Goal: Task Accomplishment & Management: Manage account settings

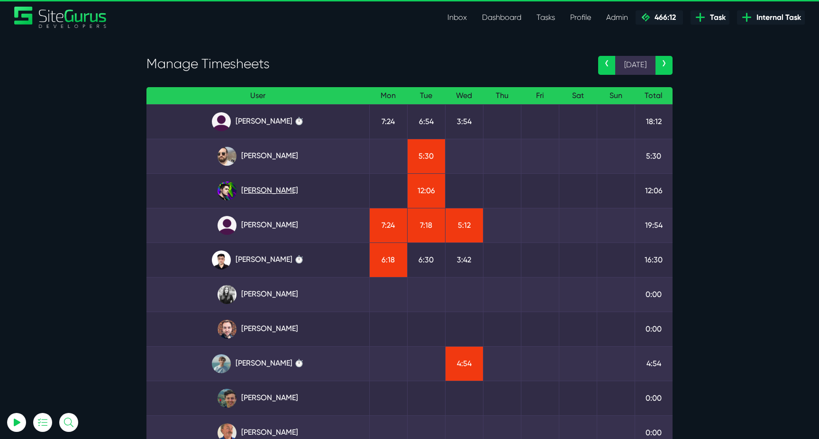
click at [271, 197] on link "[PERSON_NAME]" at bounding box center [257, 190] width 207 height 19
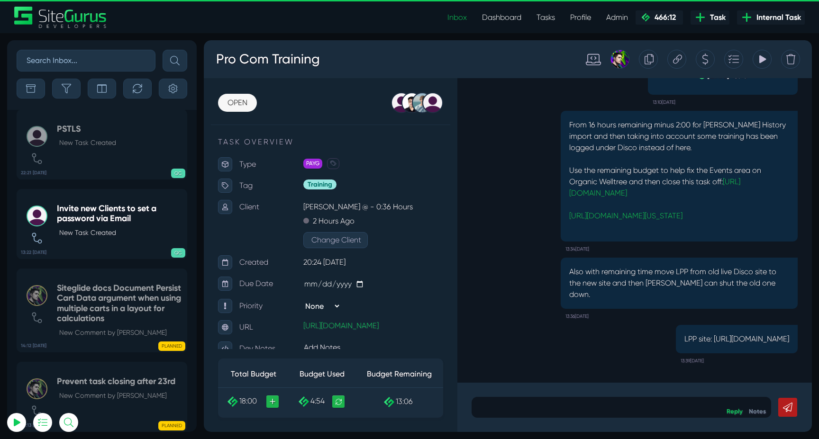
click at [116, 67] on input "text" at bounding box center [86, 61] width 139 height 22
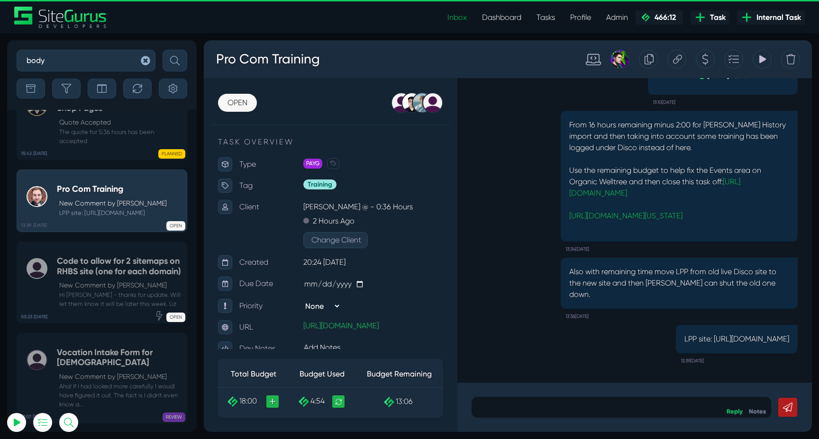
click at [162, 50] on button "submit" at bounding box center [174, 61] width 25 height 22
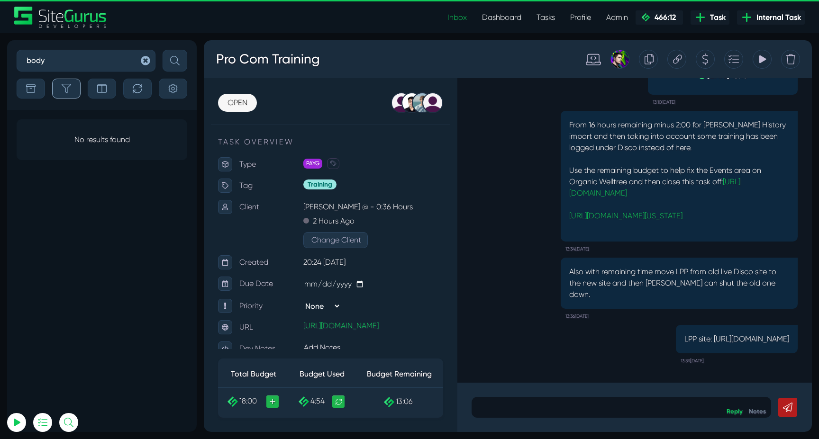
click at [76, 93] on button "button" at bounding box center [66, 89] width 28 height 20
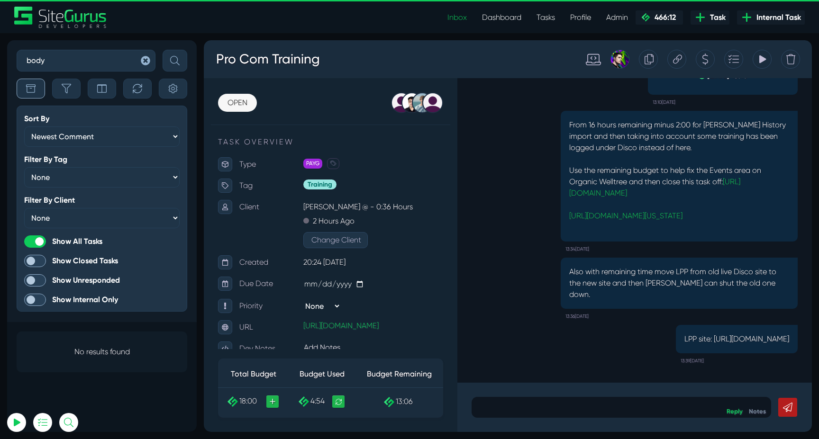
click at [36, 90] on button "button" at bounding box center [31, 89] width 28 height 20
click at [67, 90] on icon "button" at bounding box center [66, 88] width 9 height 9
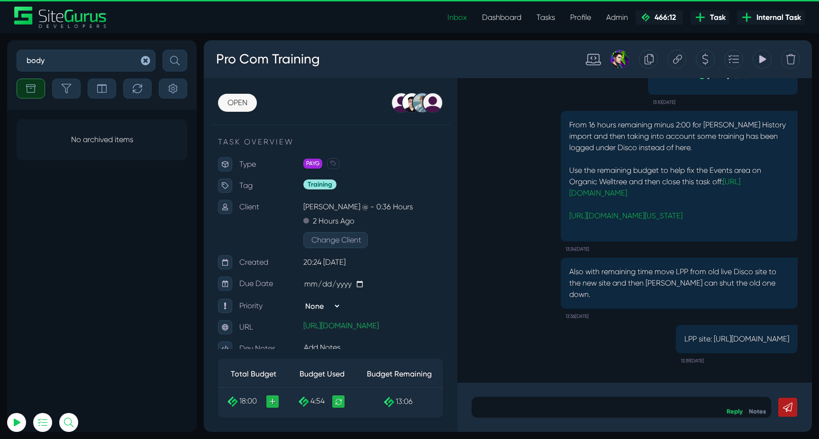
drag, startPoint x: 87, startPoint y: 62, endPoint x: 0, endPoint y: 62, distance: 86.7
click at [0, 62] on div "body Sort By Newest Comment Latest Activity Due Date Priority Name Filter By Ta…" at bounding box center [409, 236] width 819 height 406
type input "intelligence"
click at [162, 50] on button "submit" at bounding box center [174, 61] width 25 height 22
click at [27, 93] on icon "button" at bounding box center [30, 88] width 9 height 9
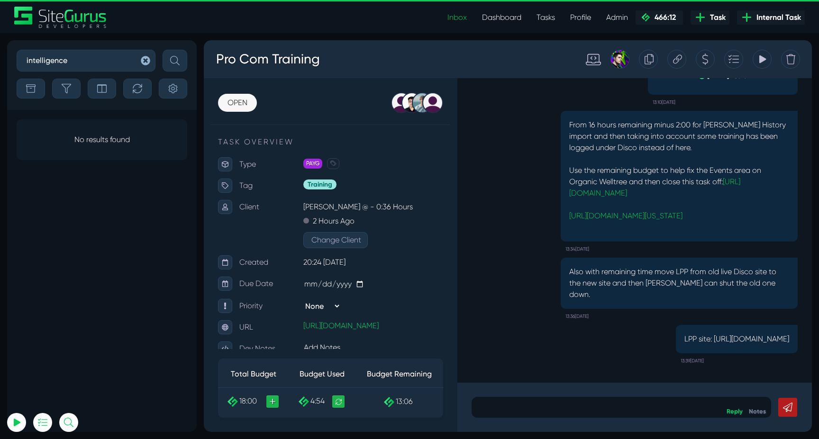
click at [146, 65] on icon "button" at bounding box center [145, 60] width 9 height 9
click at [146, 61] on icon "button" at bounding box center [145, 60] width 9 height 9
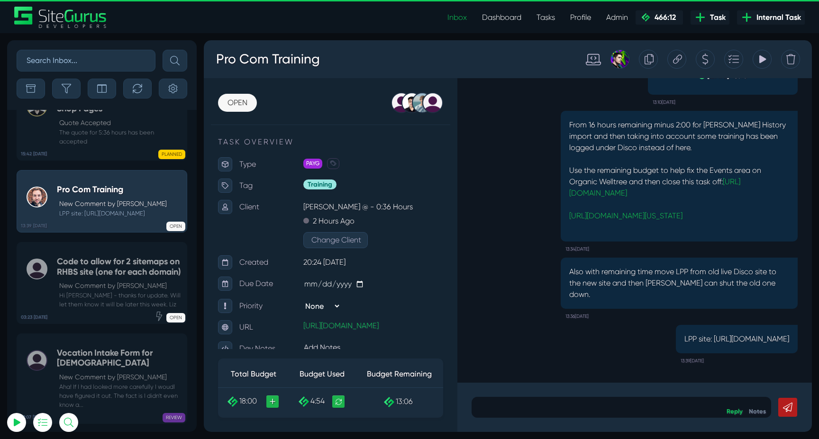
scroll to position [-37217, 0]
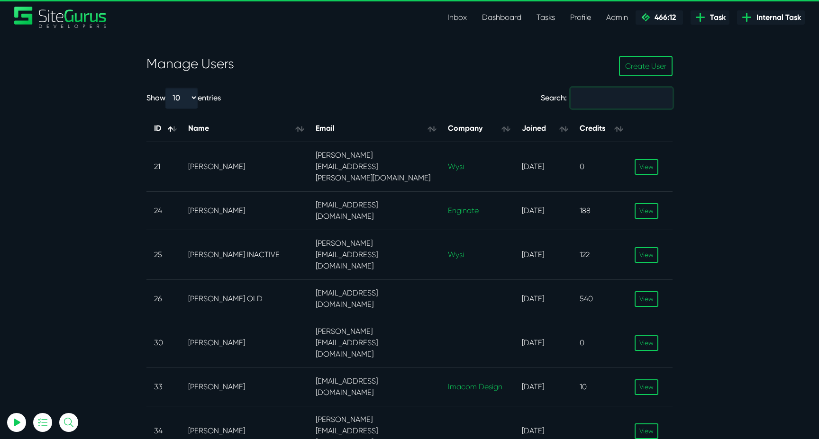
click at [595, 102] on input "Search:" at bounding box center [621, 98] width 102 height 21
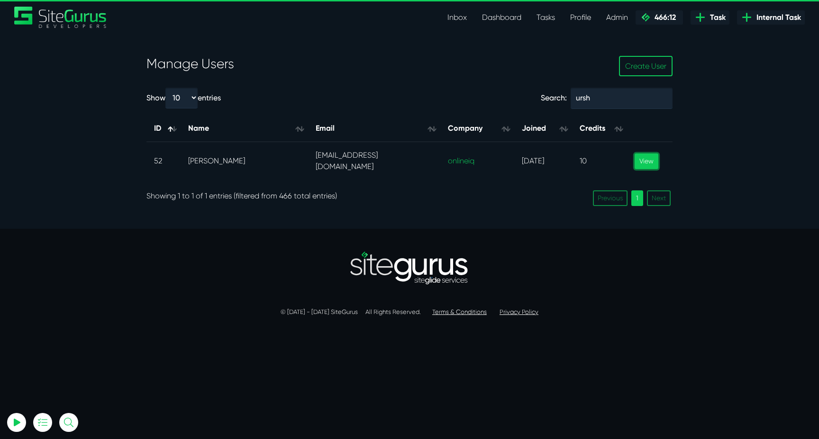
click at [650, 164] on link "View" at bounding box center [646, 161] width 24 height 16
drag, startPoint x: 626, startPoint y: 96, endPoint x: 510, endPoint y: 96, distance: 116.5
click at [510, 96] on div "Search: ursh" at bounding box center [544, 100] width 270 height 25
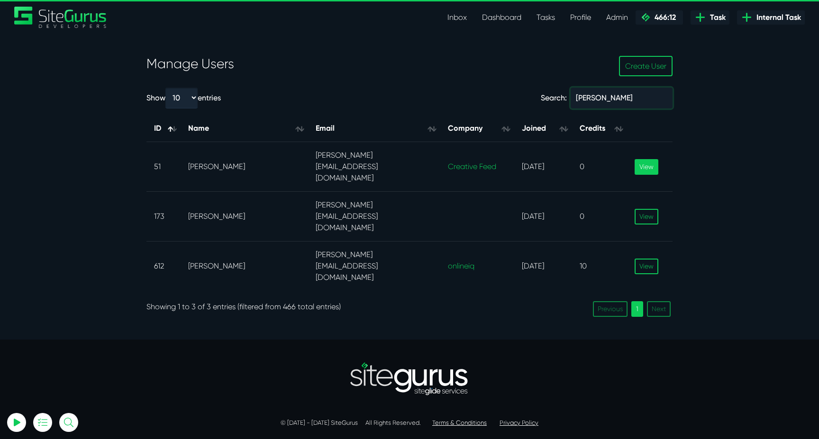
type input "graham"
click at [646, 162] on link "View" at bounding box center [646, 167] width 24 height 16
click at [646, 259] on link "View" at bounding box center [646, 267] width 24 height 16
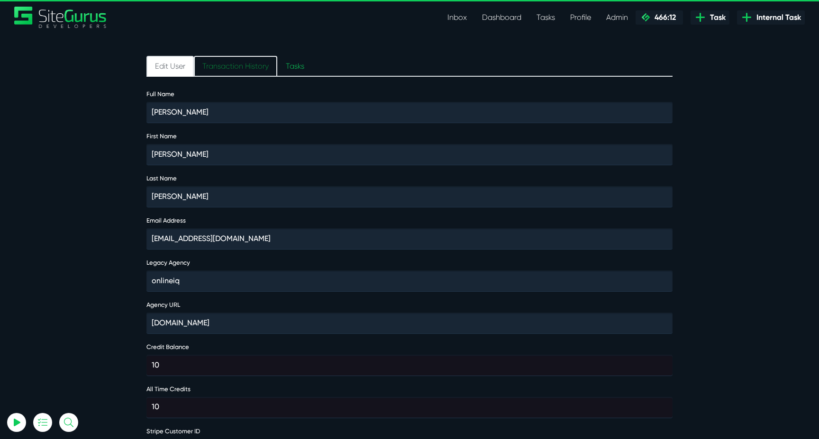
click at [248, 68] on link "Transaction History" at bounding box center [235, 66] width 83 height 21
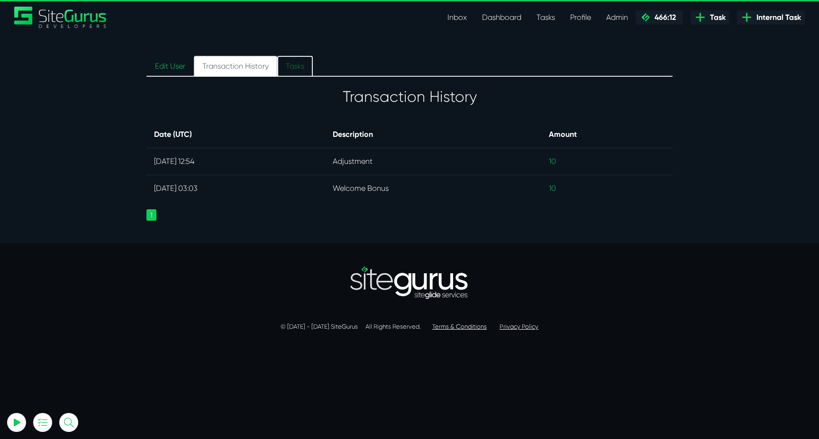
click at [293, 61] on link "Tasks" at bounding box center [295, 66] width 36 height 21
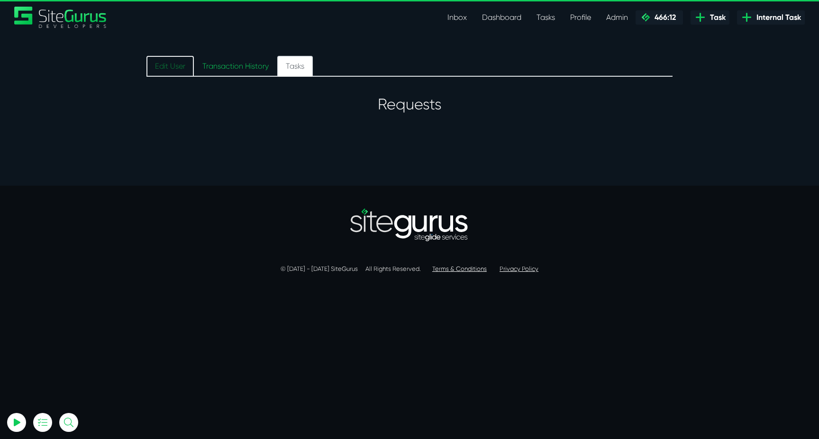
click at [161, 61] on link "Edit User" at bounding box center [169, 66] width 47 height 21
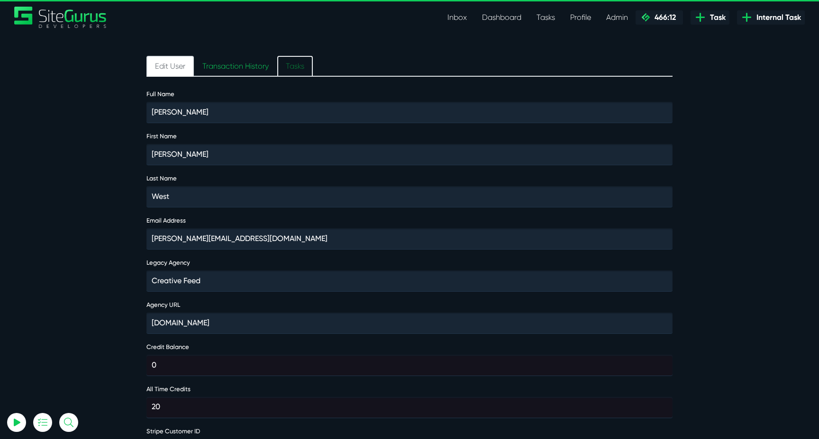
click at [297, 67] on link "Tasks" at bounding box center [295, 66] width 36 height 21
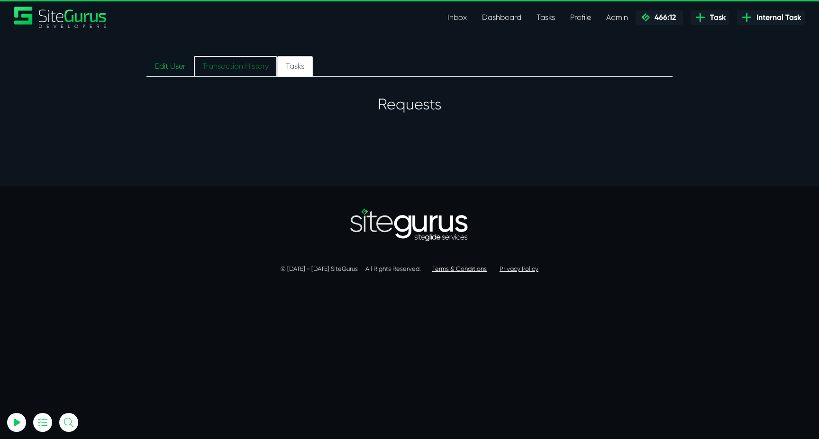
click at [246, 65] on link "Transaction History" at bounding box center [235, 66] width 83 height 21
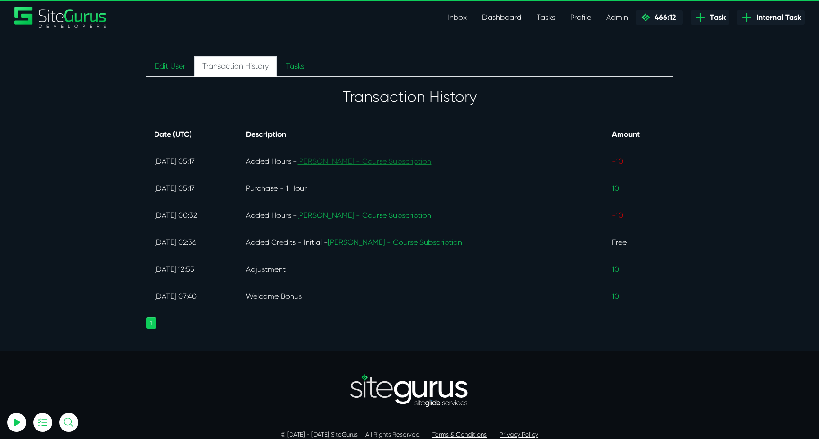
click at [376, 158] on link "Graham West - Course Subscription" at bounding box center [364, 161] width 134 height 9
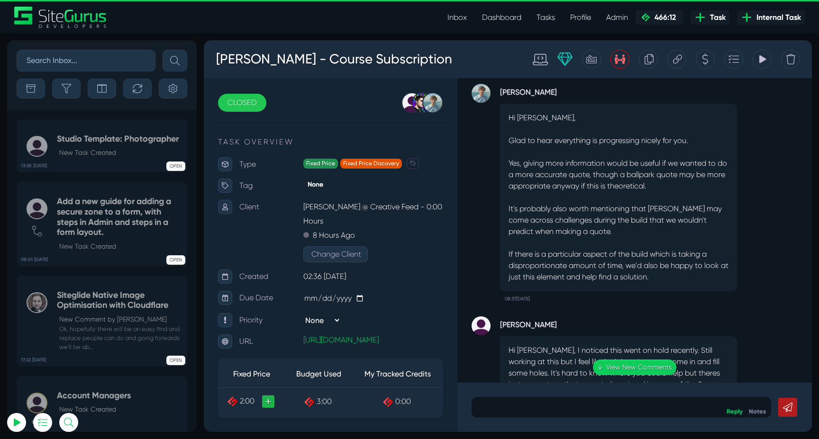
scroll to position [-4414, 0]
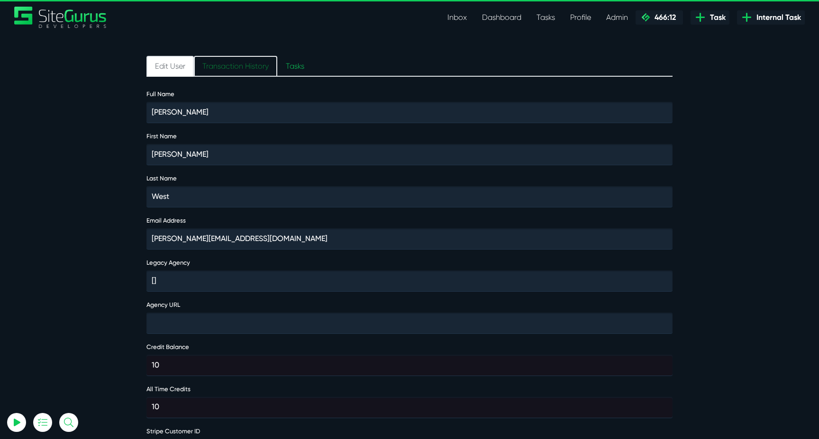
click at [257, 70] on link "Transaction History" at bounding box center [235, 66] width 83 height 21
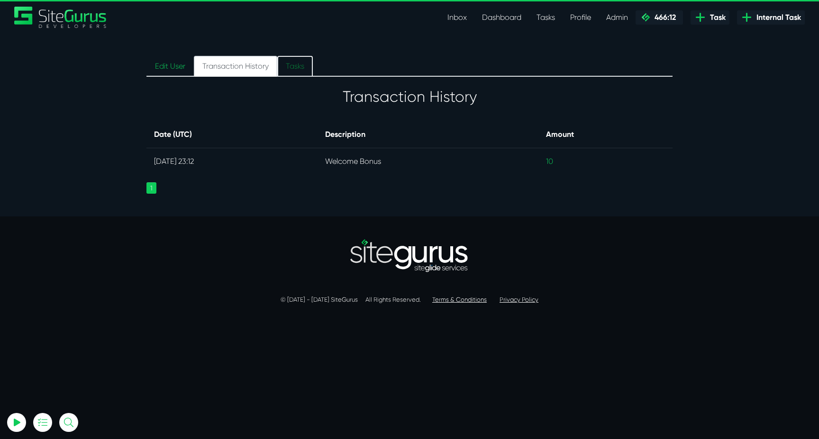
click at [295, 61] on link "Tasks" at bounding box center [295, 66] width 36 height 21
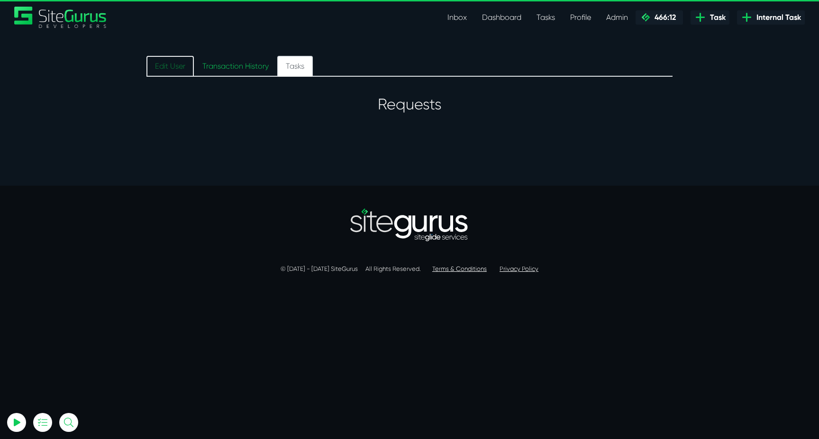
click at [156, 68] on link "Edit User" at bounding box center [169, 66] width 47 height 21
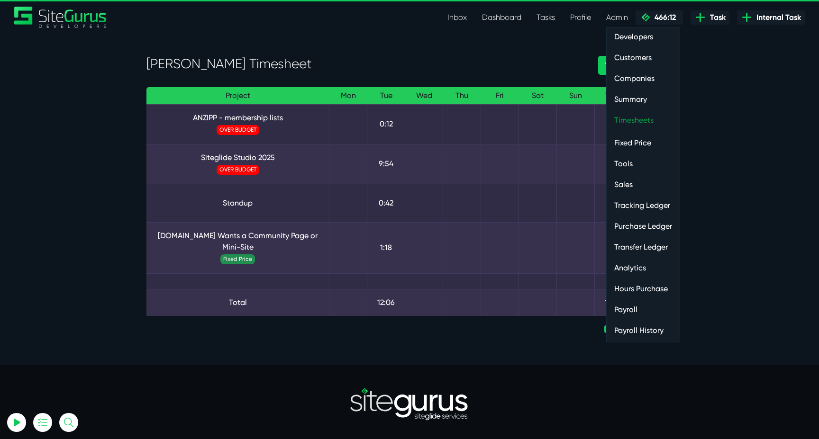
click at [631, 121] on link "Timesheets" at bounding box center [642, 120] width 73 height 19
